Goal: Book appointment/travel/reservation

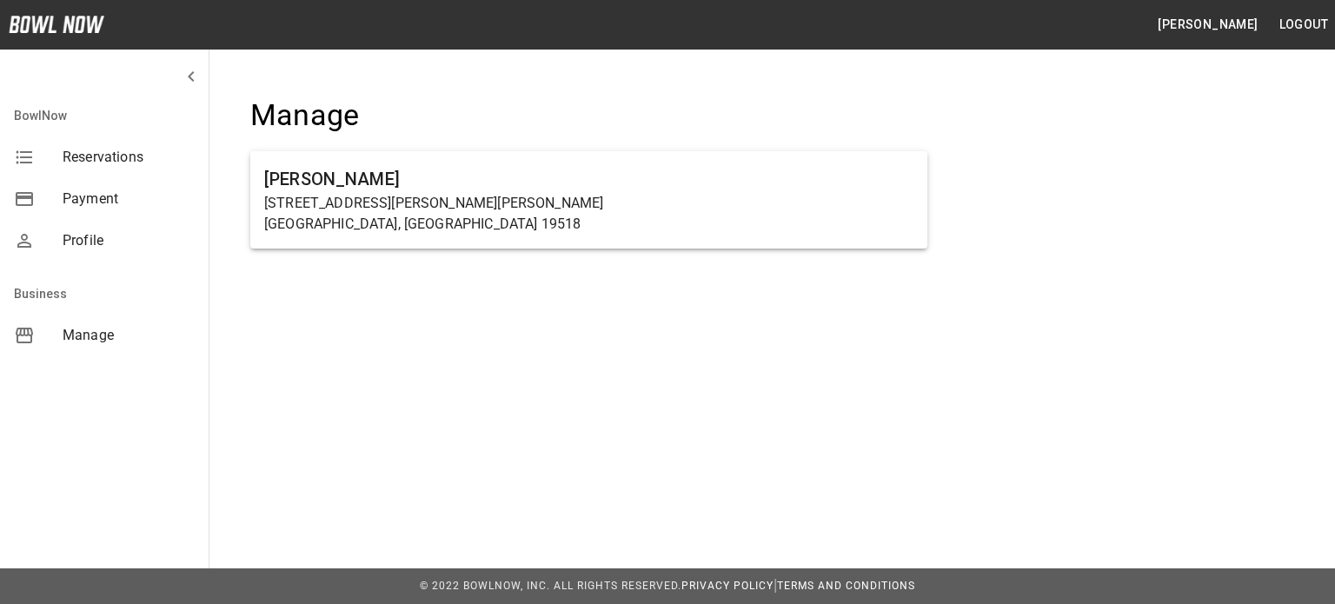
click at [73, 342] on span "Manage" at bounding box center [129, 335] width 132 height 21
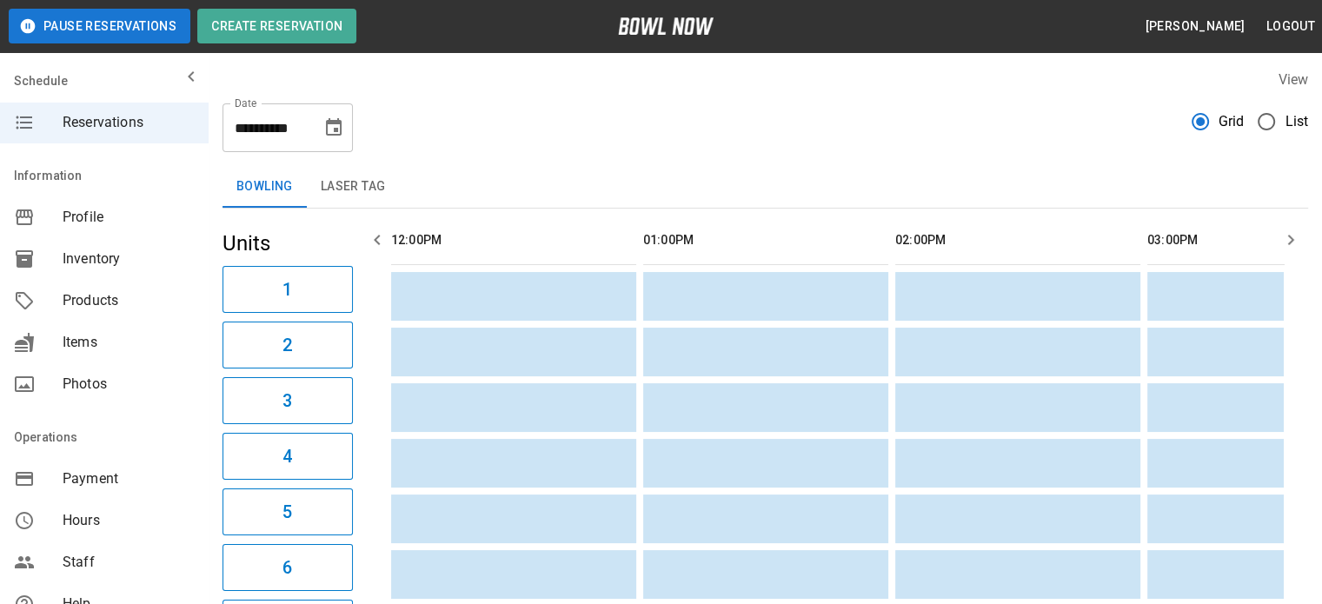
scroll to position [0, 1008]
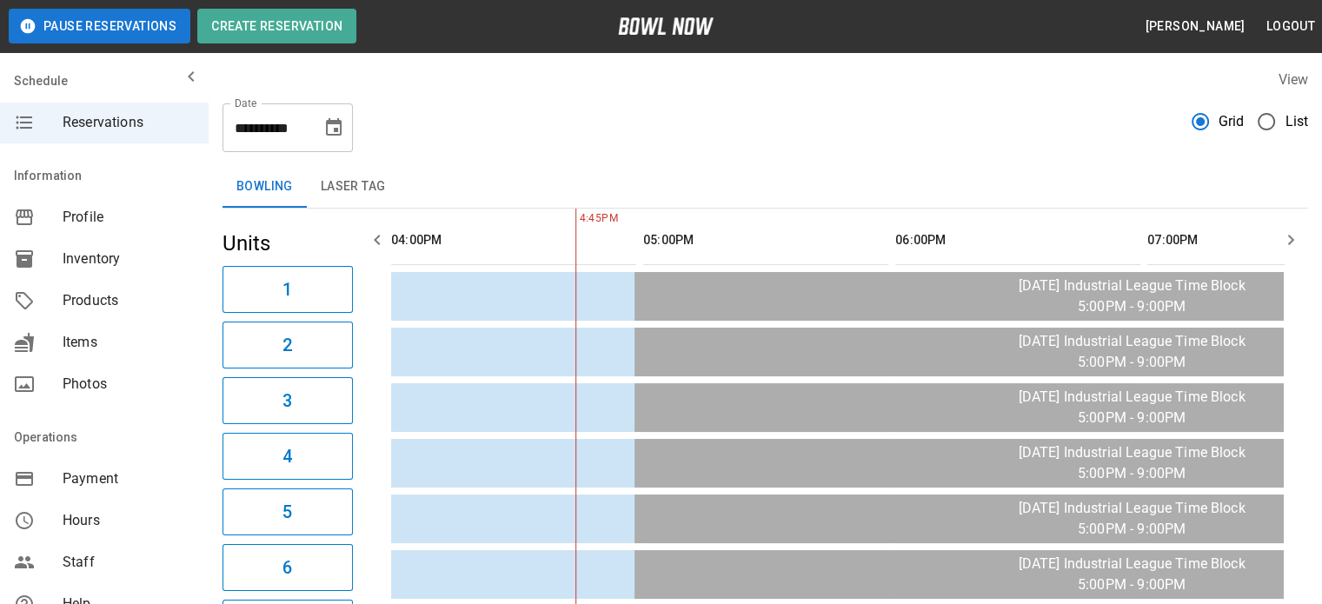
click at [329, 131] on icon "Choose date, selected date is Sep 22, 2025" at bounding box center [333, 127] width 21 height 21
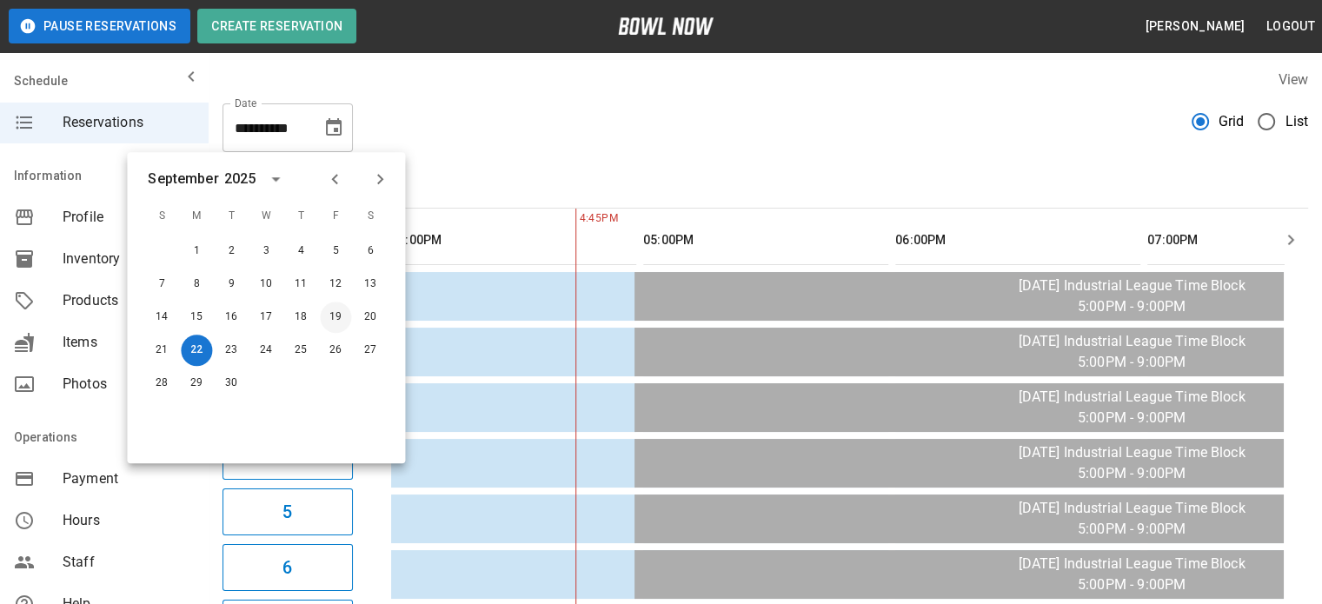
click at [334, 319] on button "19" at bounding box center [335, 317] width 31 height 31
type input "**********"
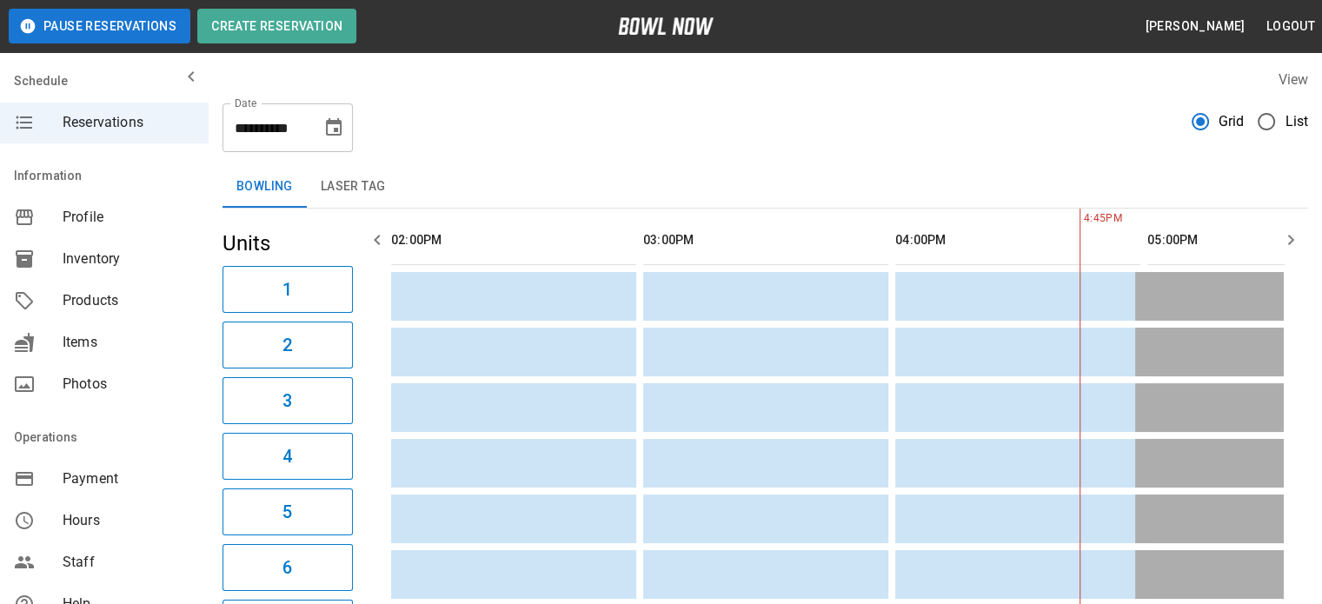
scroll to position [0, 1513]
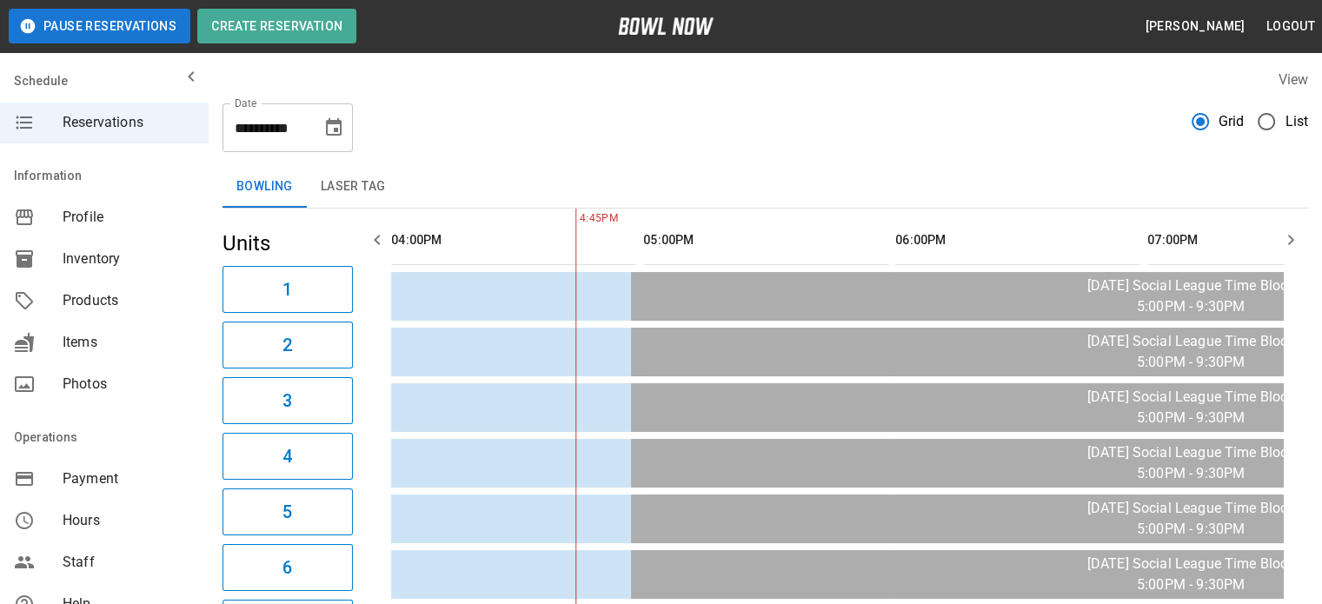
click at [398, 243] on th "sticky table" at bounding box center [409, 241] width 56 height 50
click at [376, 239] on icon "button" at bounding box center [377, 240] width 6 height 10
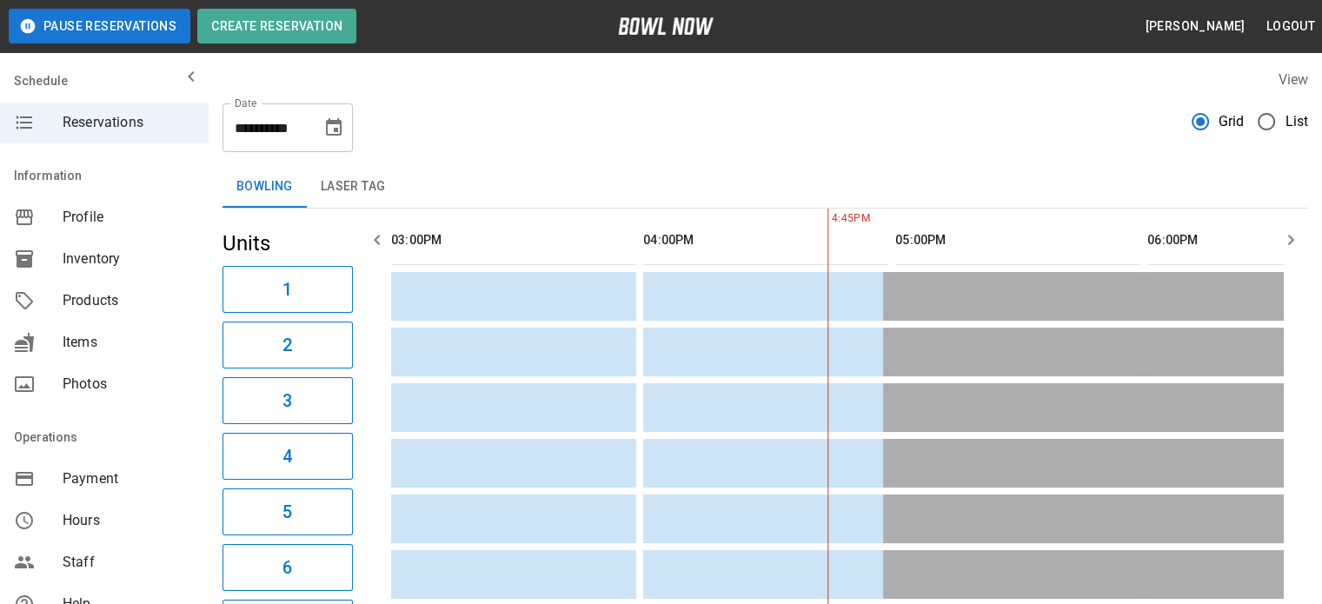
click at [376, 239] on icon "button" at bounding box center [377, 240] width 6 height 10
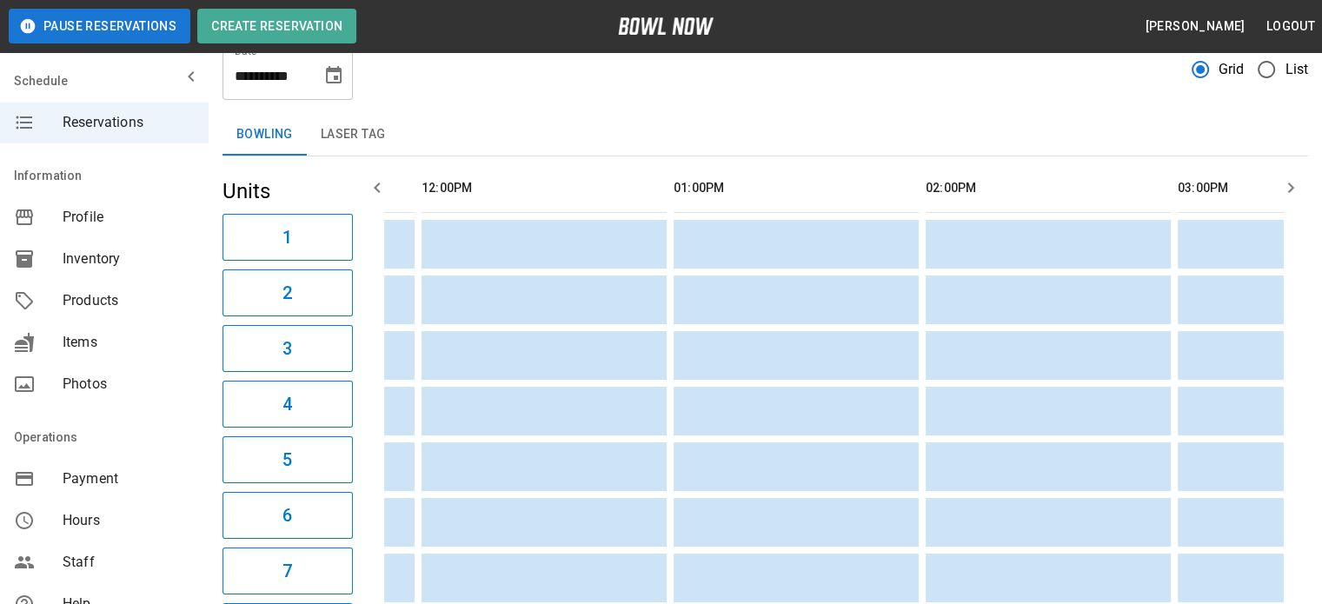
scroll to position [0, 0]
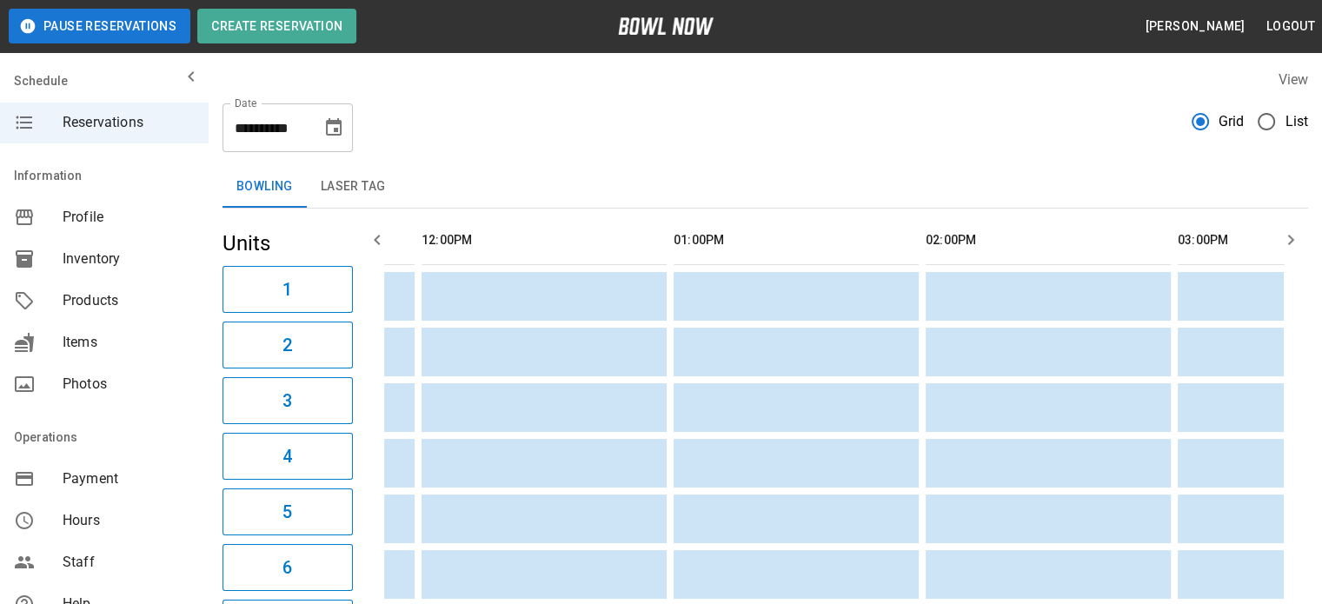
click at [1294, 242] on icon "button" at bounding box center [1291, 240] width 21 height 21
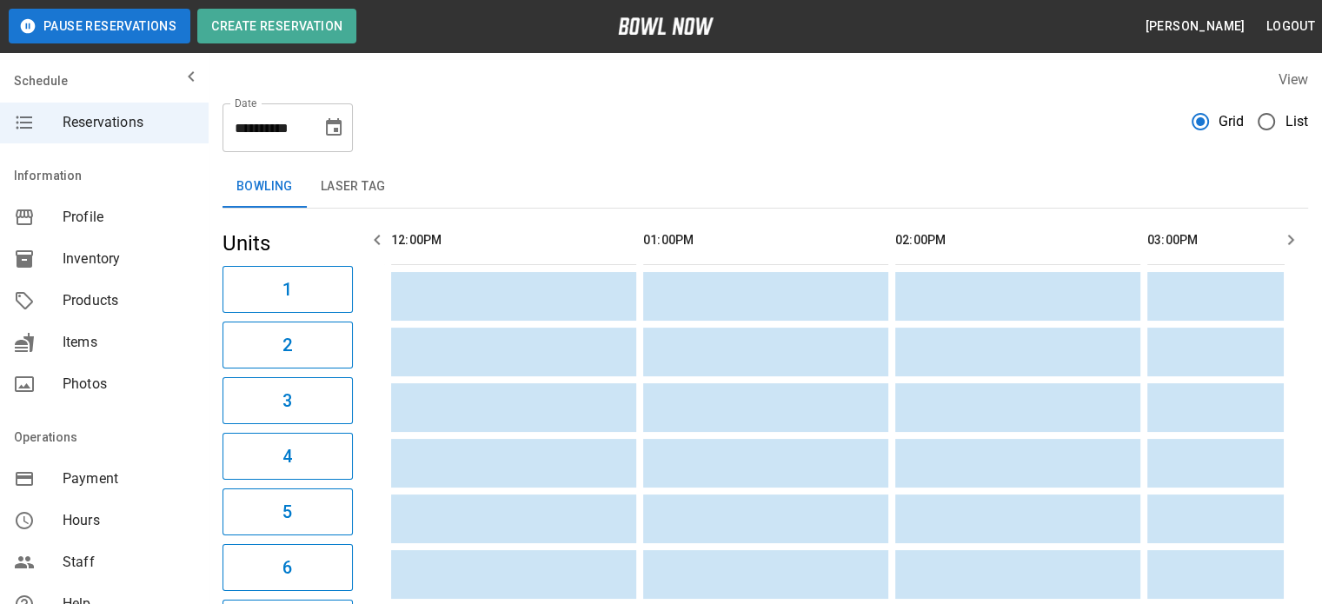
scroll to position [0, 504]
click at [1294, 242] on icon "button" at bounding box center [1291, 240] width 21 height 21
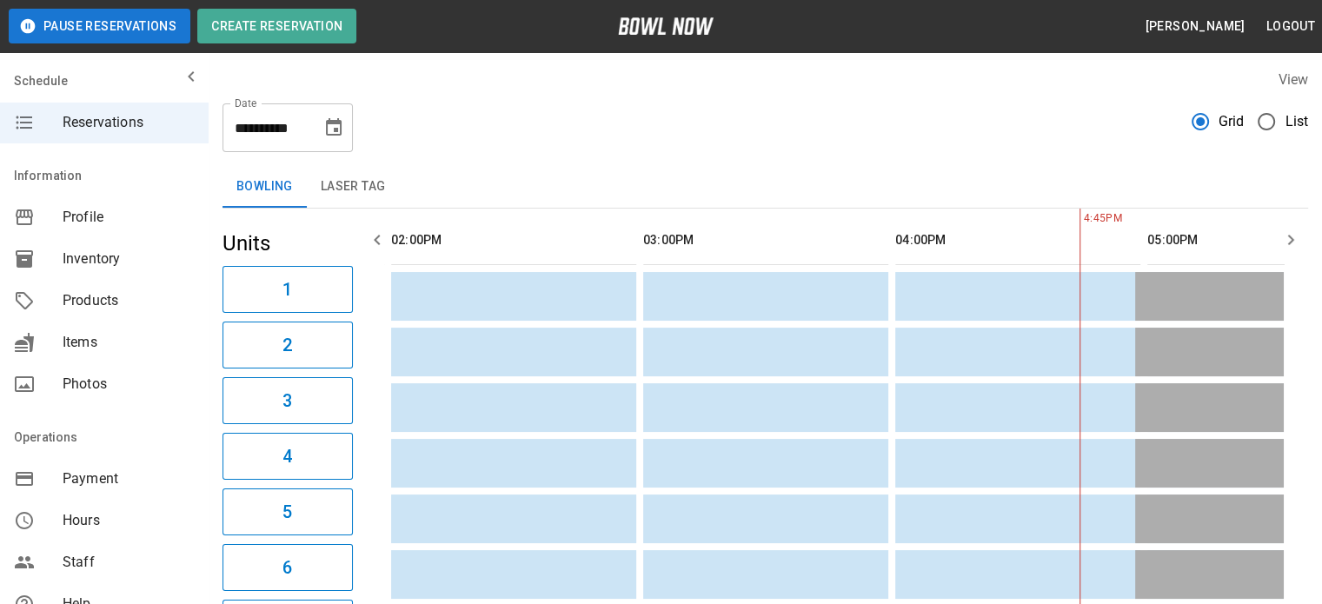
click at [1294, 242] on icon "button" at bounding box center [1291, 240] width 21 height 21
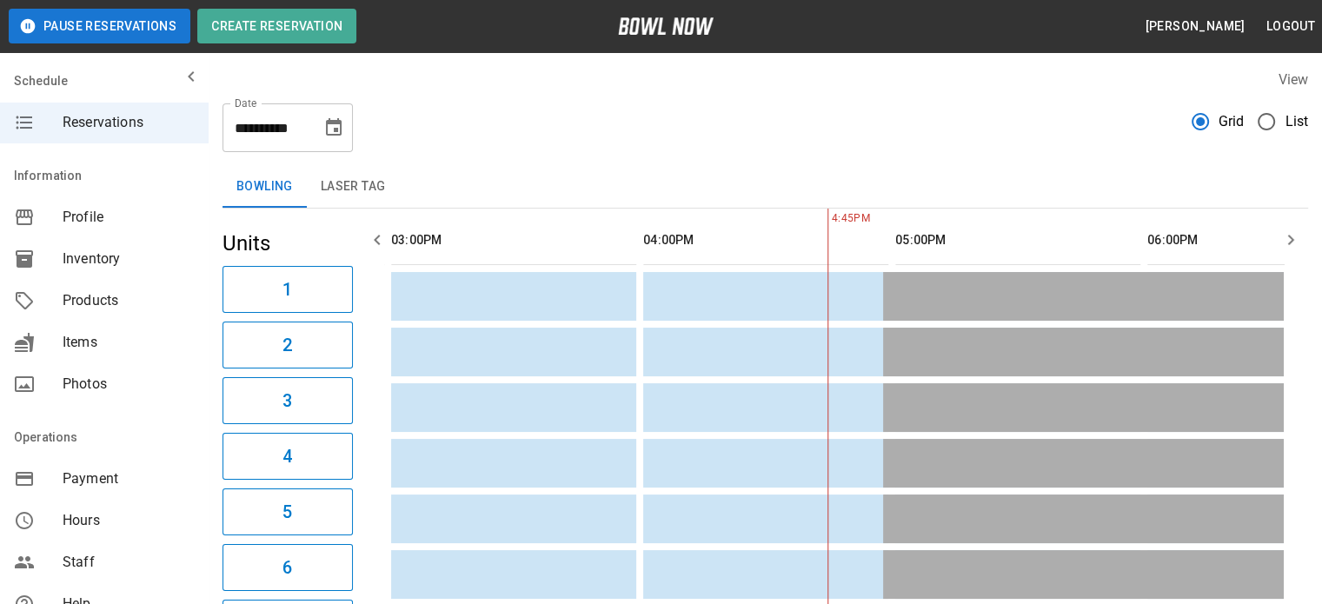
click at [1294, 242] on icon "button" at bounding box center [1291, 240] width 21 height 21
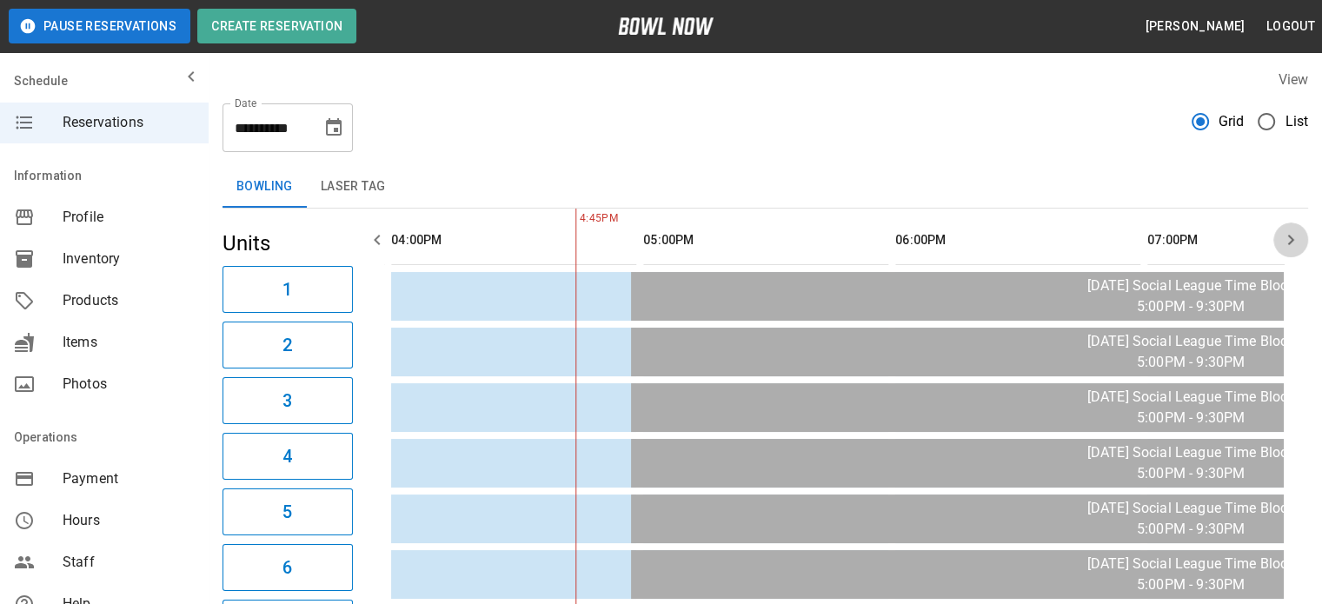
click at [1294, 242] on icon "button" at bounding box center [1291, 240] width 21 height 21
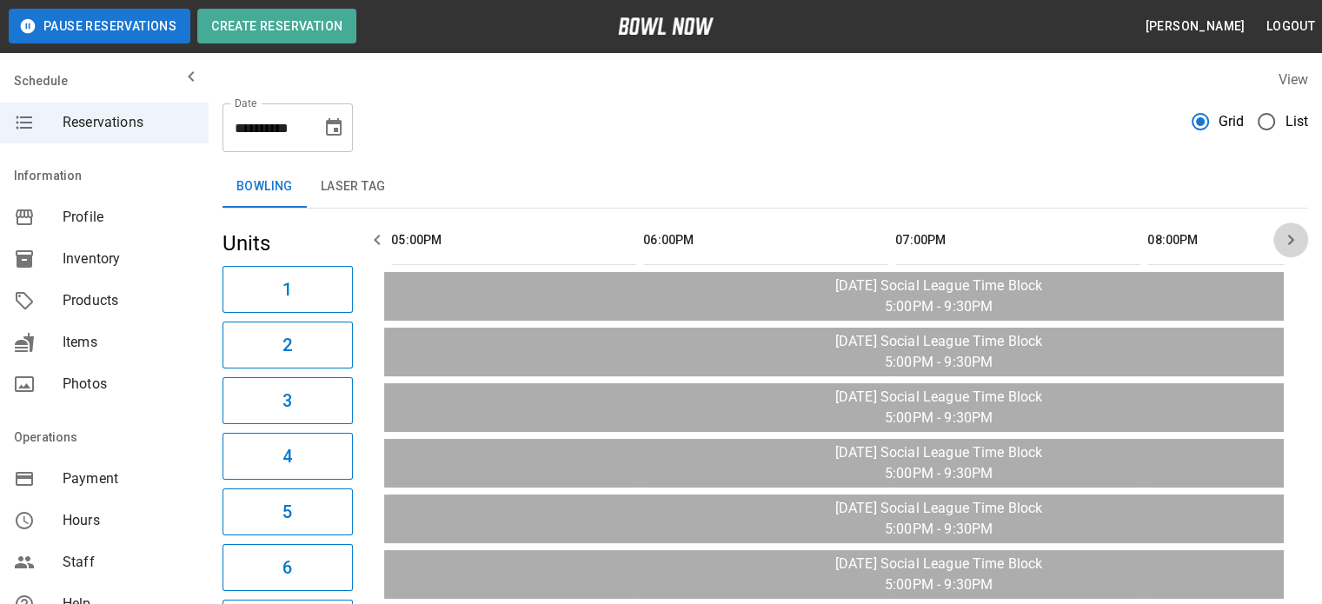
click at [1294, 242] on icon "button" at bounding box center [1291, 240] width 21 height 21
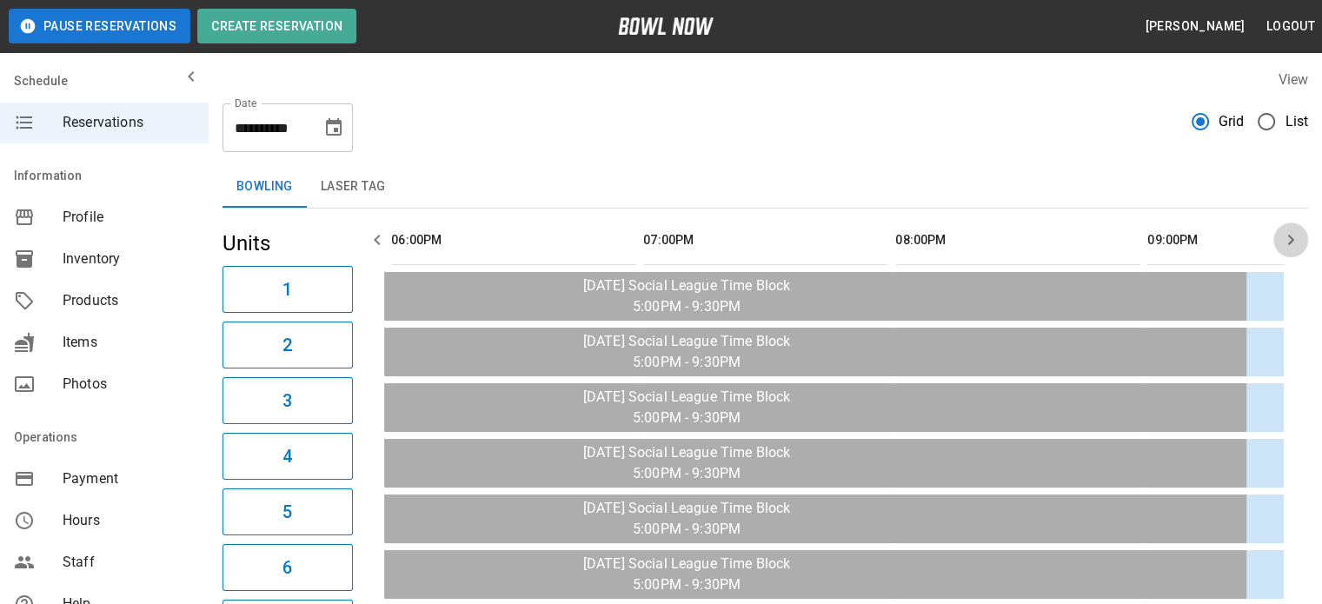
click at [1294, 242] on icon "button" at bounding box center [1291, 240] width 21 height 21
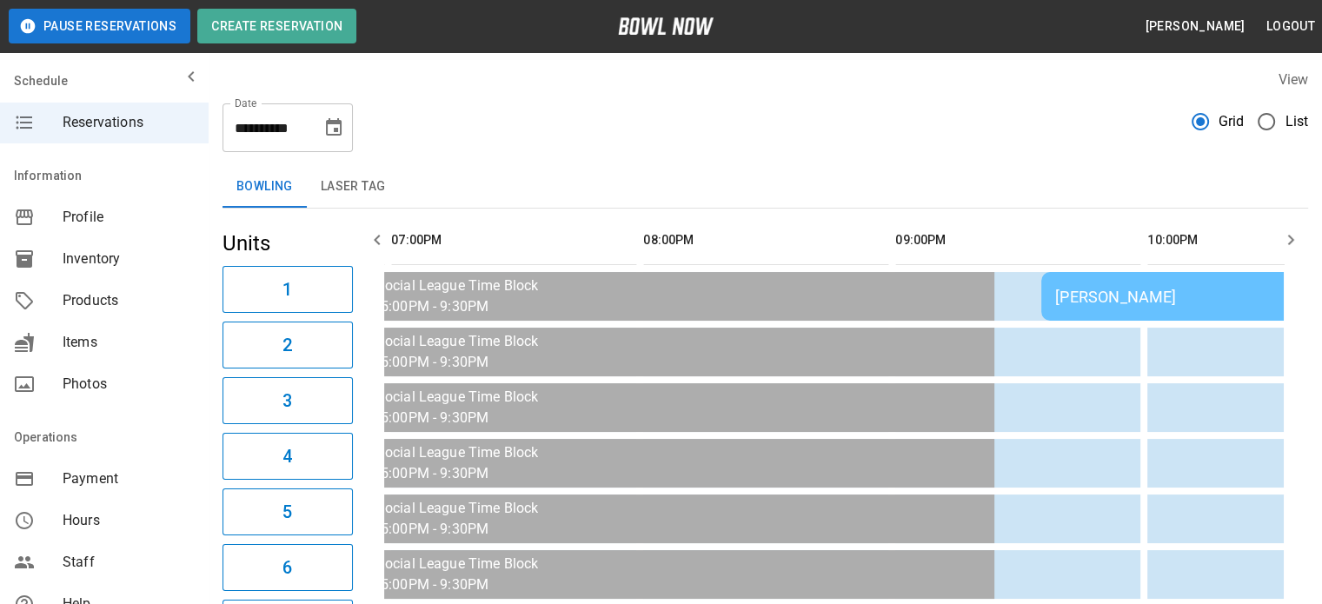
click at [1294, 242] on icon "button" at bounding box center [1291, 240] width 21 height 21
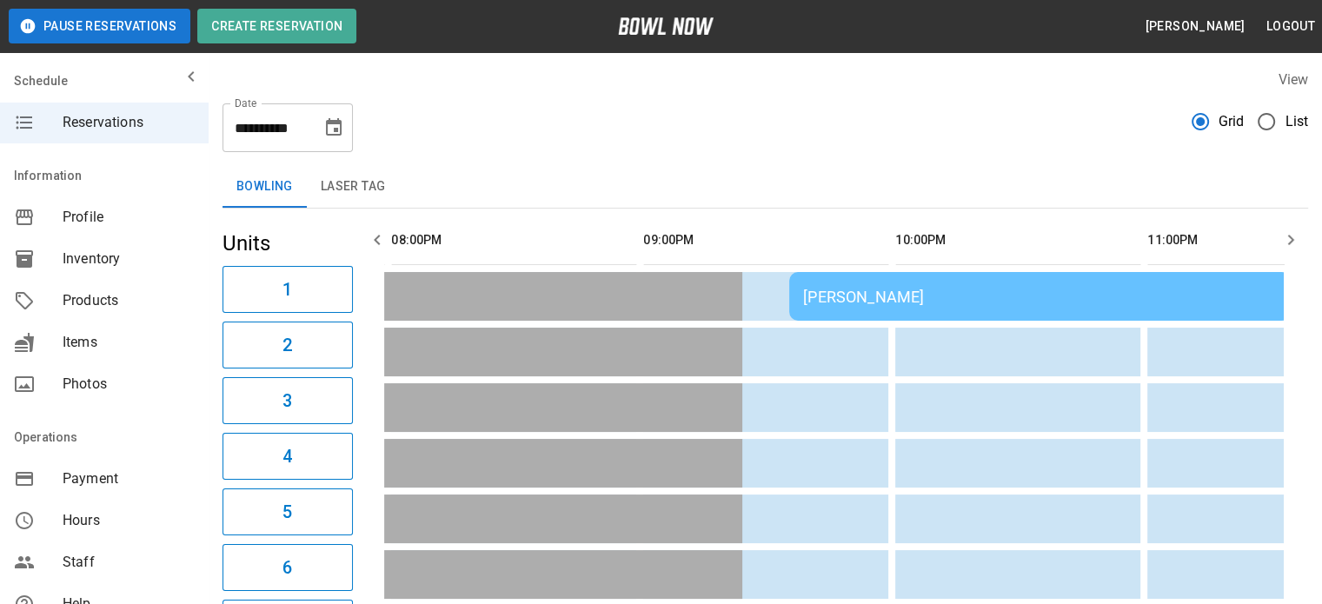
click at [1294, 242] on icon "button" at bounding box center [1291, 240] width 21 height 21
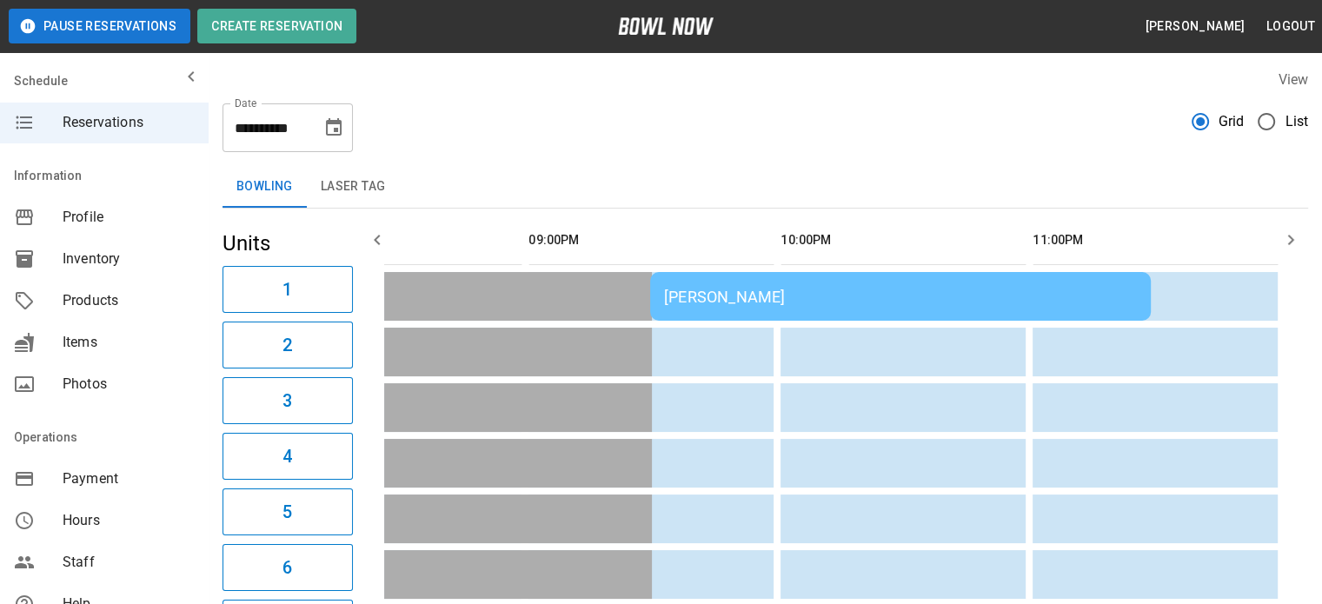
click at [868, 303] on div "[PERSON_NAME]" at bounding box center [900, 297] width 473 height 18
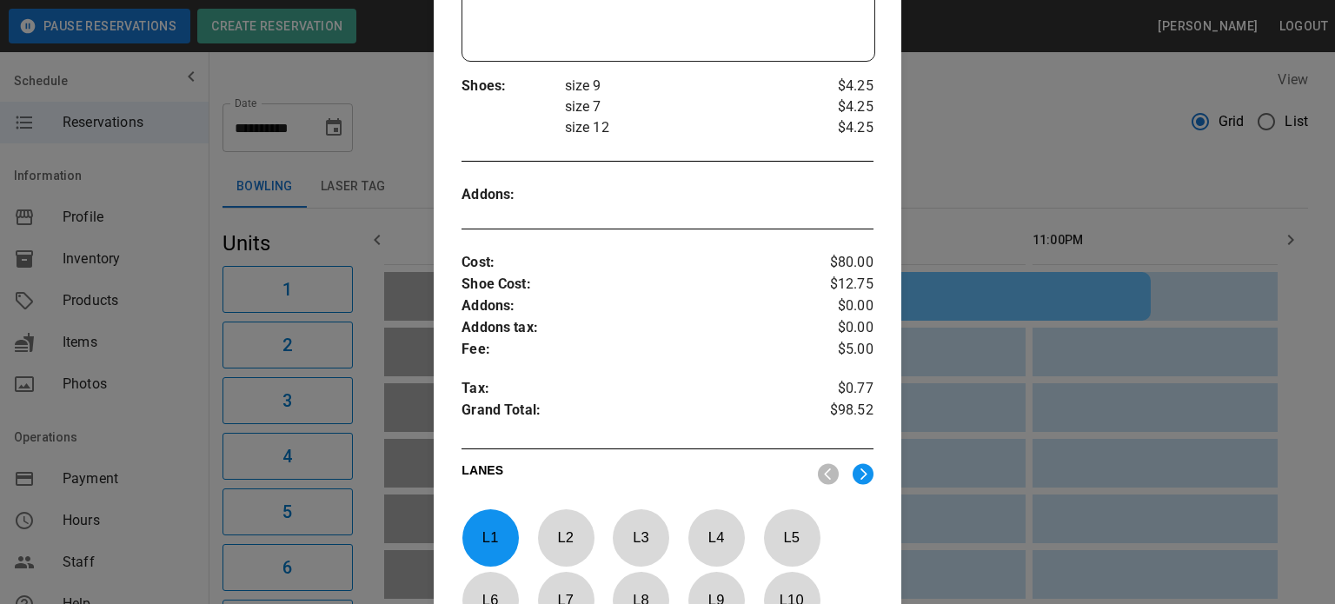
click at [920, 95] on div at bounding box center [667, 302] width 1335 height 604
